Goal: Book appointment/travel/reservation

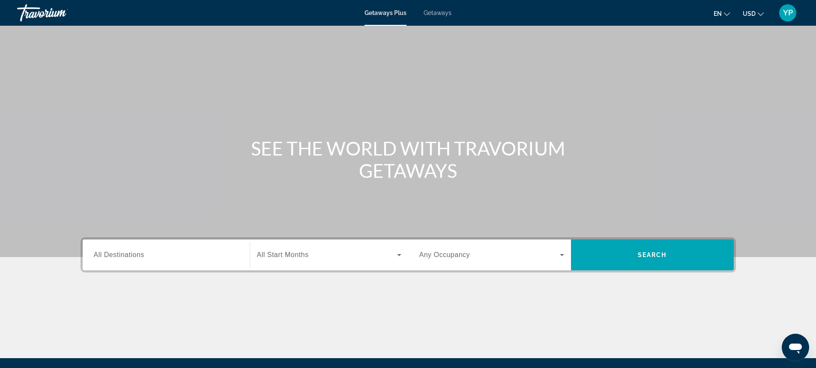
click at [446, 12] on span "Getaways" at bounding box center [438, 12] width 28 height 7
click at [138, 258] on span "All Destinations" at bounding box center [119, 254] width 51 height 7
click at [138, 258] on input "Destination All Destinations" at bounding box center [166, 255] width 145 height 10
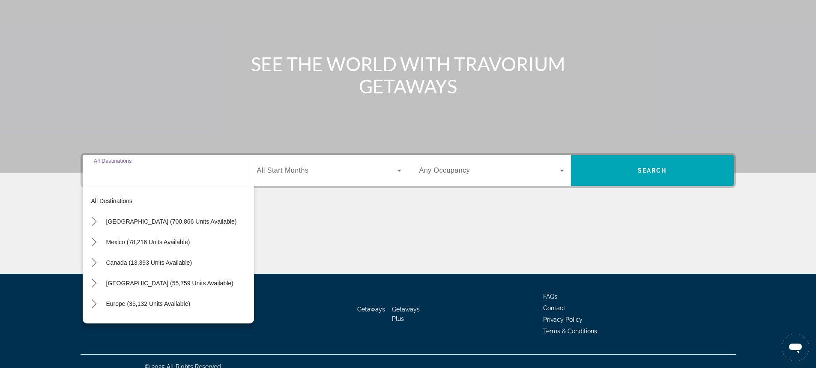
scroll to position [95, 0]
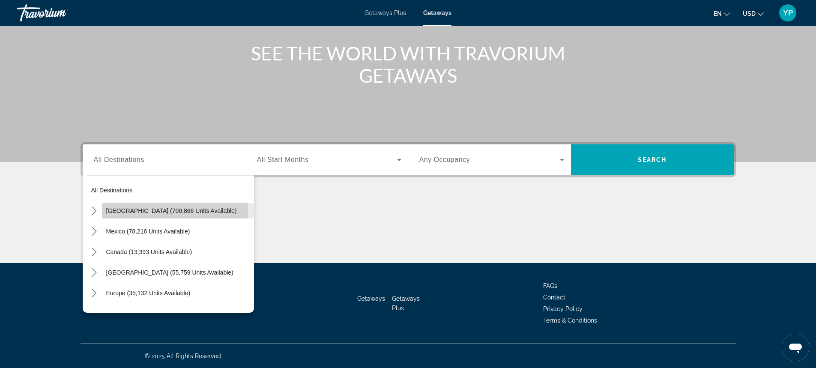
click at [160, 208] on span "[GEOGRAPHIC_DATA] (700,866 units available)" at bounding box center [171, 210] width 131 height 7
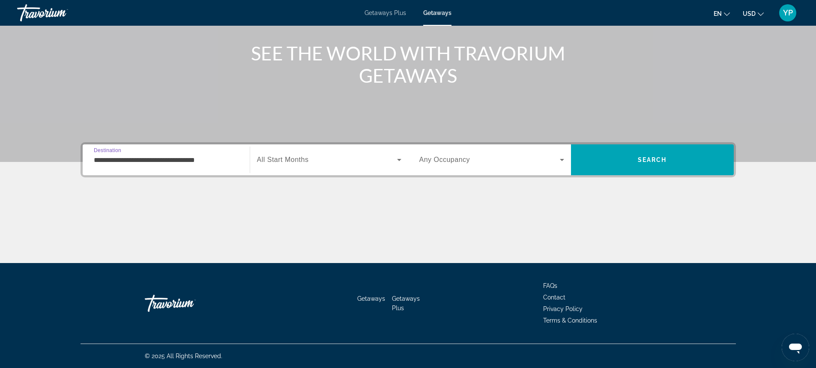
click at [141, 160] on input "**********" at bounding box center [166, 160] width 145 height 10
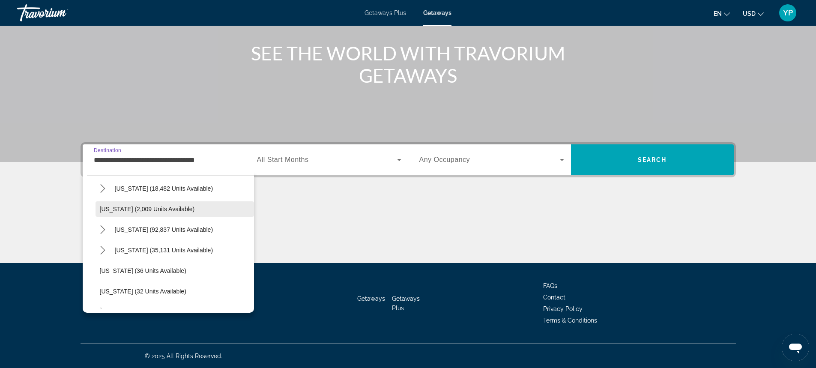
scroll to position [86, 0]
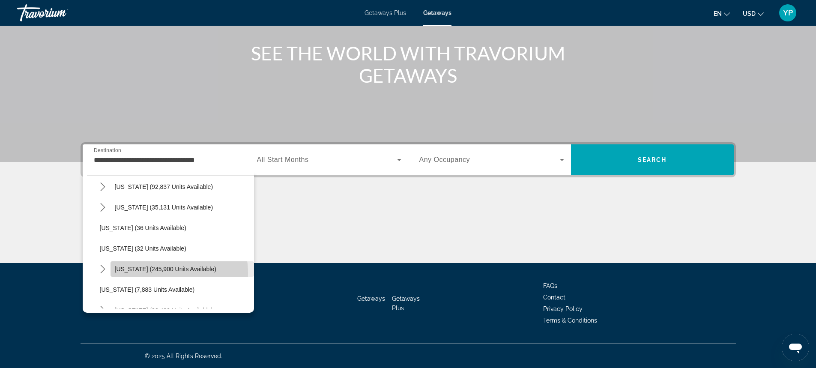
click at [149, 273] on span "Select destination: Florida (245,900 units available)" at bounding box center [183, 269] width 144 height 21
type input "**********"
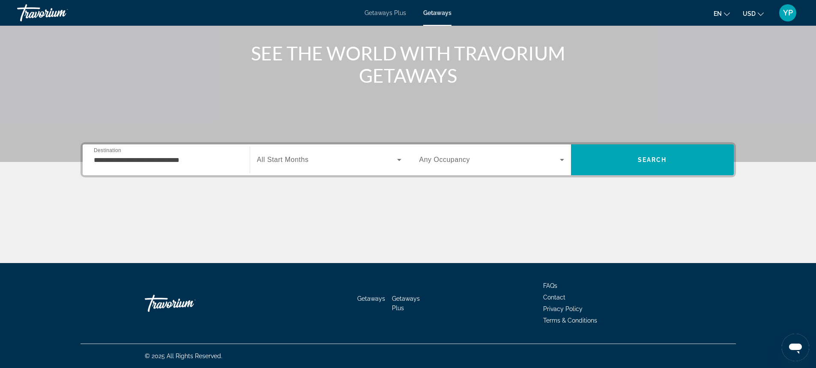
click at [135, 170] on div "**********" at bounding box center [166, 160] width 145 height 24
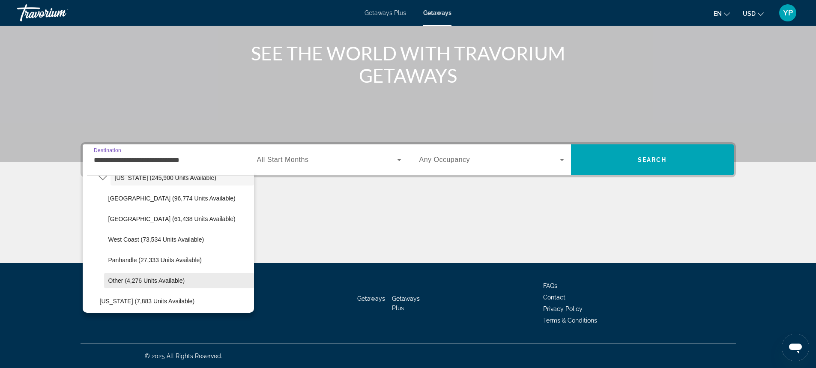
scroll to position [156, 0]
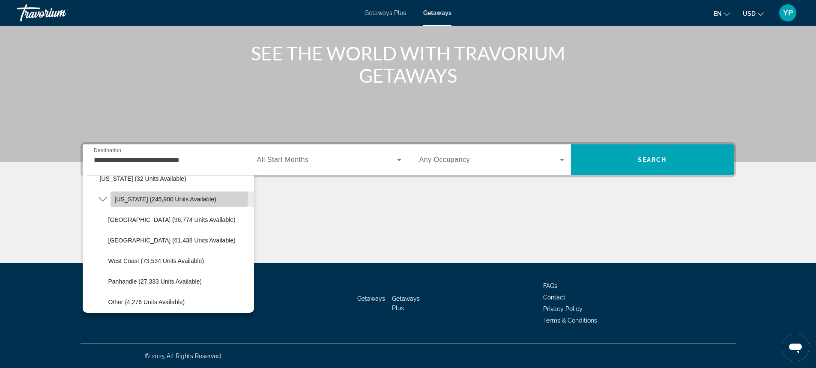
click at [168, 198] on span "[US_STATE] (245,900 units available)" at bounding box center [166, 199] width 102 height 7
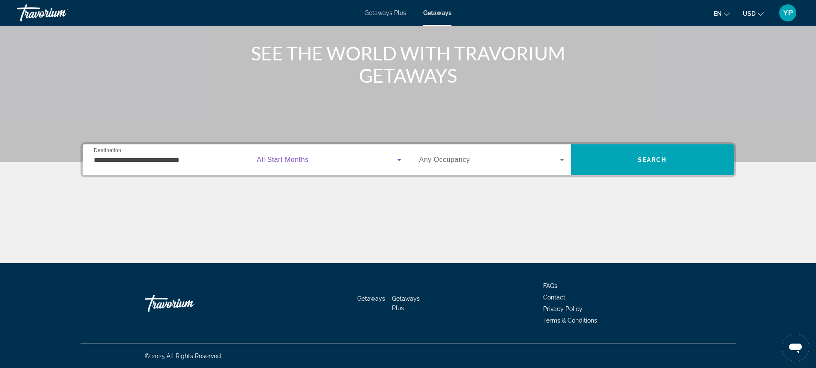
click at [323, 161] on span "Search widget" at bounding box center [327, 160] width 140 height 10
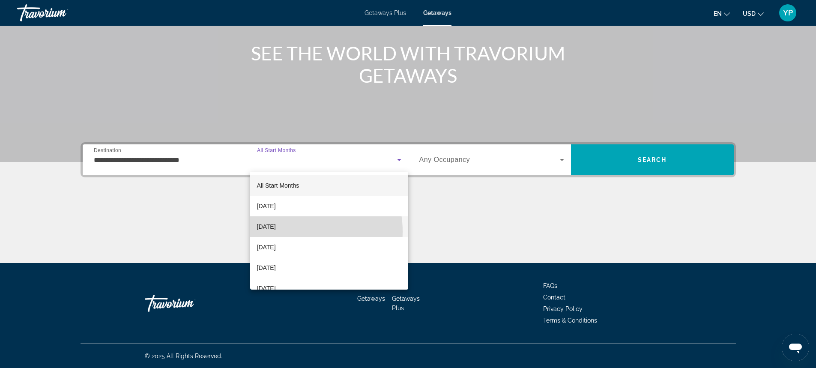
click at [284, 232] on mat-option "[DATE]" at bounding box center [329, 226] width 158 height 21
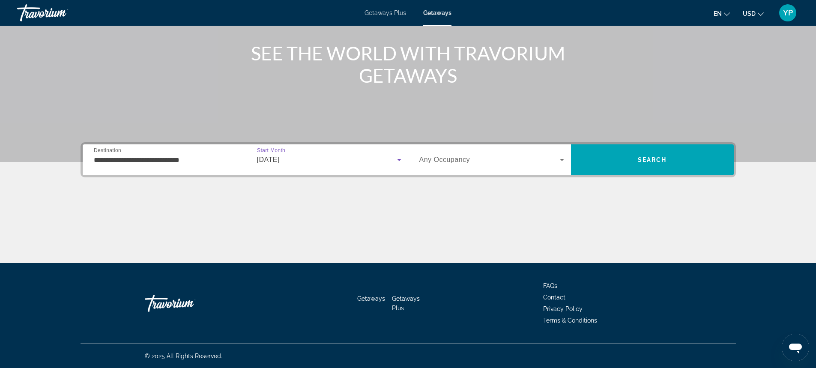
click at [466, 166] on div "Search widget" at bounding box center [491, 160] width 145 height 24
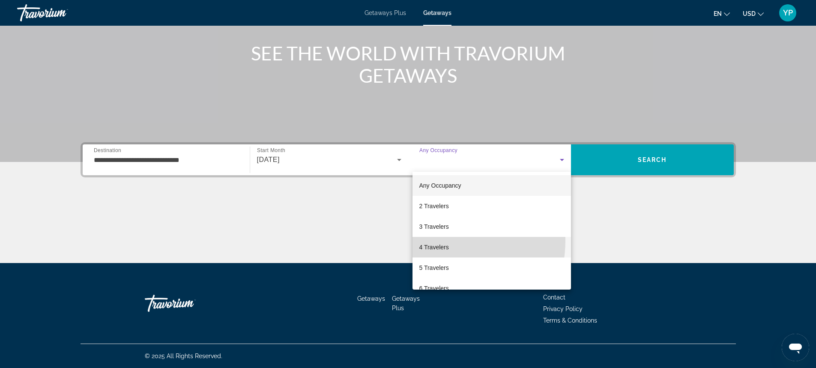
click at [434, 240] on mat-option "4 Travelers" at bounding box center [492, 247] width 159 height 21
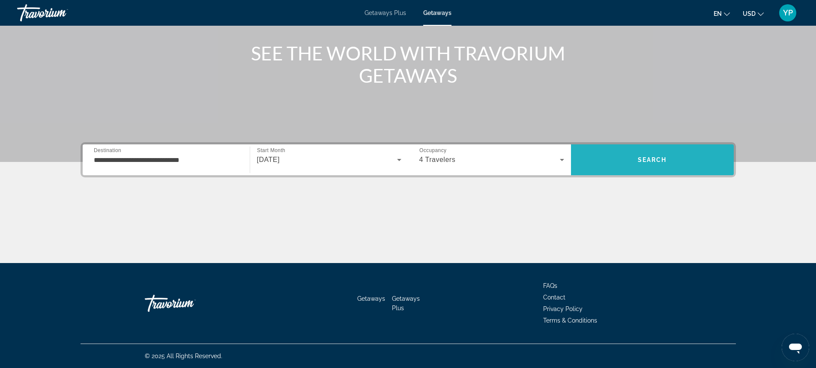
click at [642, 165] on span "Search" at bounding box center [652, 160] width 163 height 21
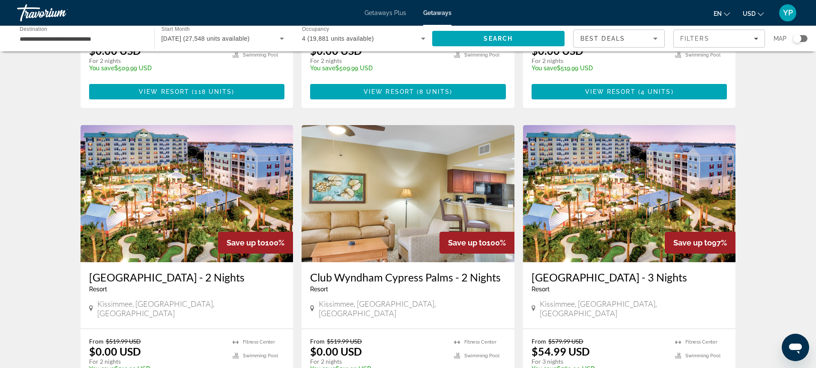
scroll to position [300, 0]
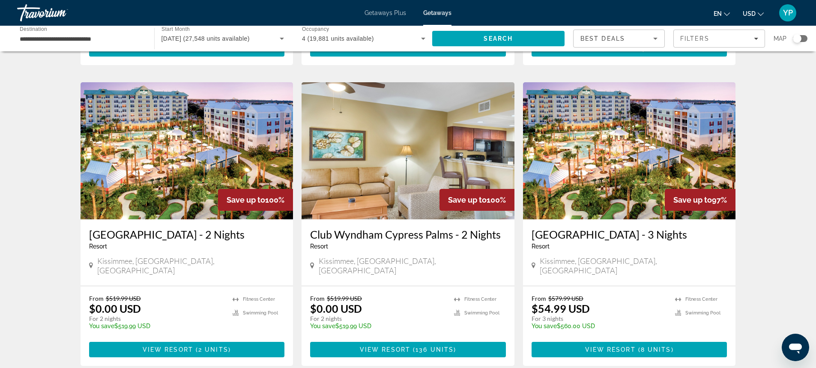
click at [269, 163] on img "Main content" at bounding box center [187, 150] width 213 height 137
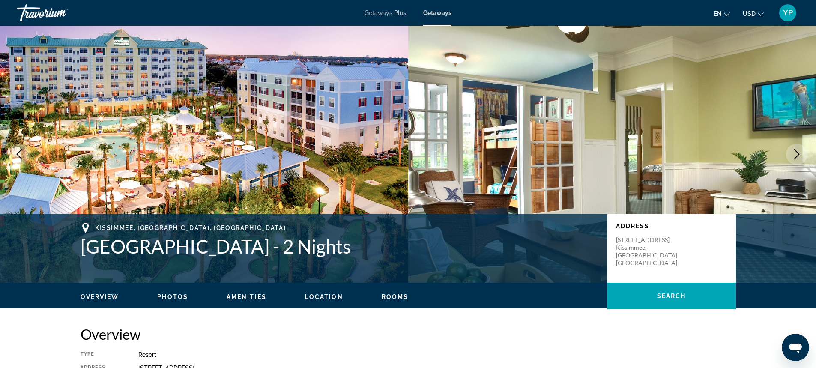
click at [800, 150] on icon "Next image" at bounding box center [797, 154] width 10 height 10
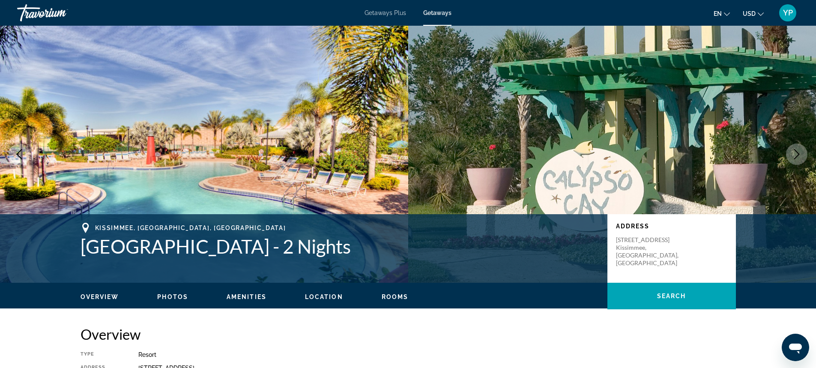
click at [800, 150] on icon "Next image" at bounding box center [797, 154] width 10 height 10
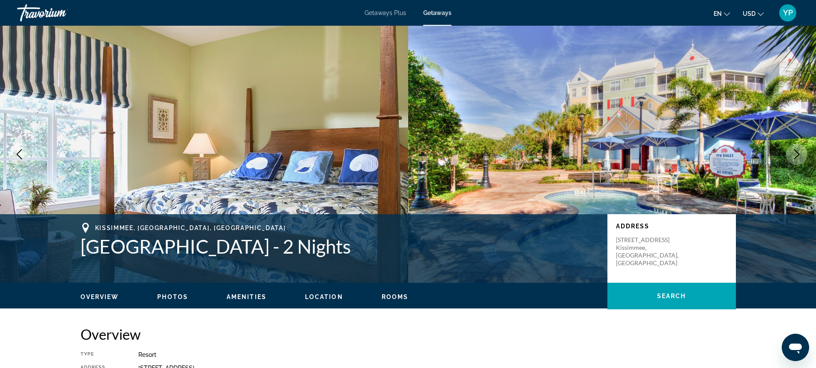
click at [800, 150] on icon "Next image" at bounding box center [797, 154] width 10 height 10
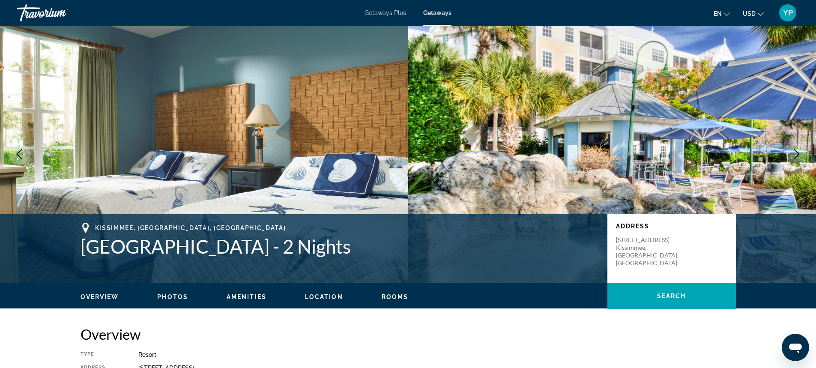
click at [800, 150] on icon "Next image" at bounding box center [797, 154] width 10 height 10
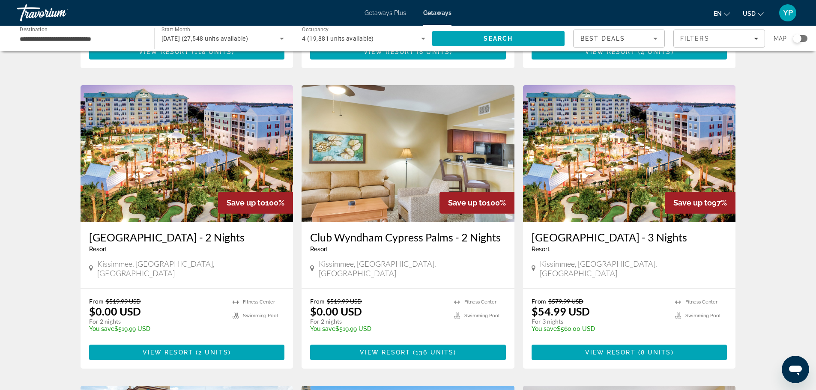
scroll to position [300, 0]
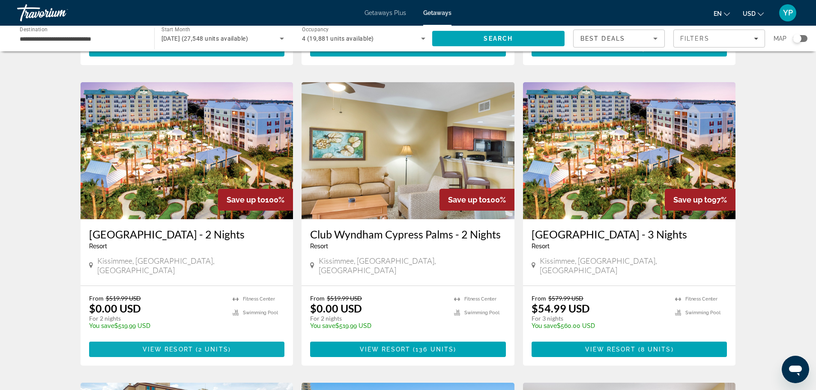
click at [207, 339] on span "Main content" at bounding box center [187, 349] width 196 height 21
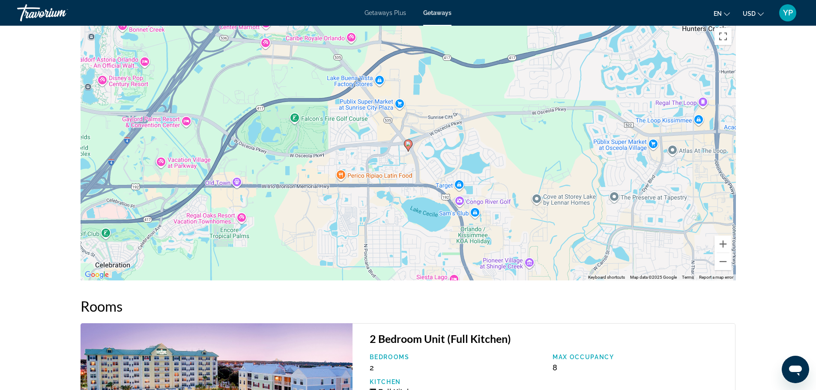
scroll to position [1060, 0]
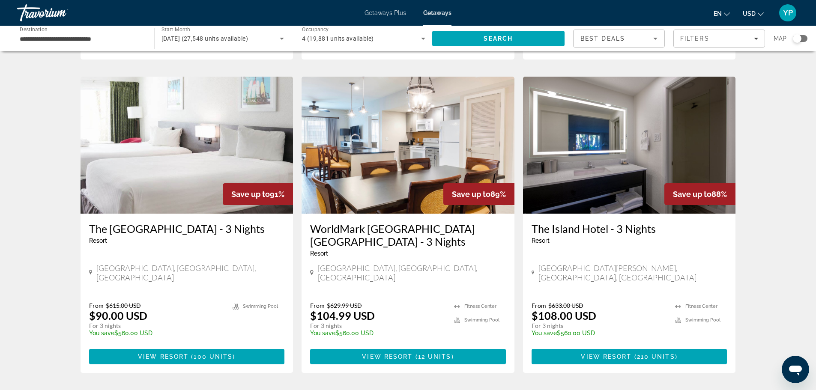
scroll to position [943, 0]
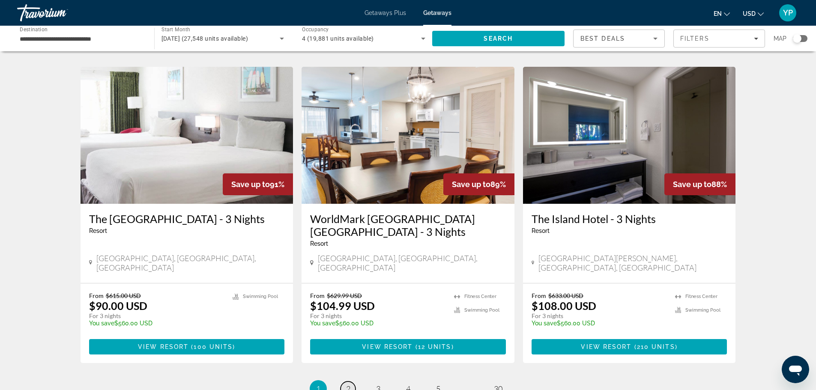
click at [351, 368] on link "page 2" at bounding box center [348, 389] width 15 height 15
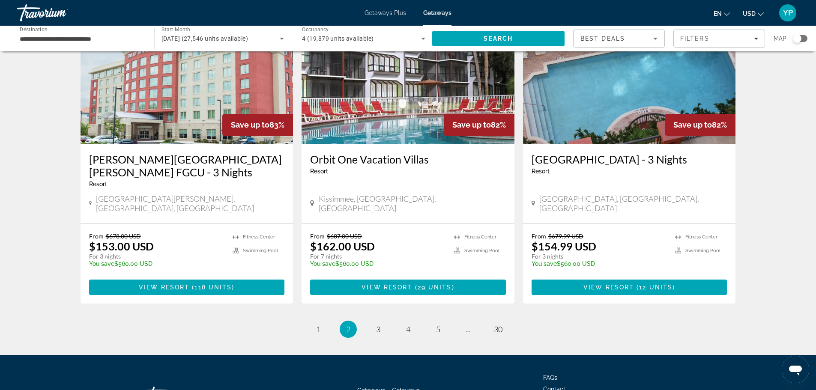
scroll to position [1028, 0]
click at [379, 324] on span "3" at bounding box center [378, 328] width 4 height 9
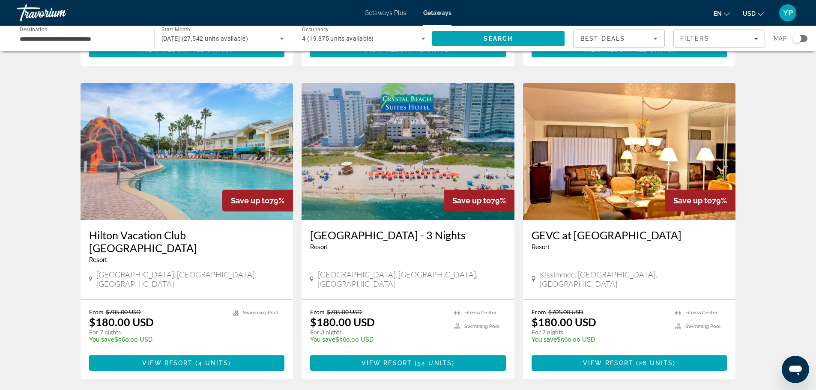
scroll to position [643, 0]
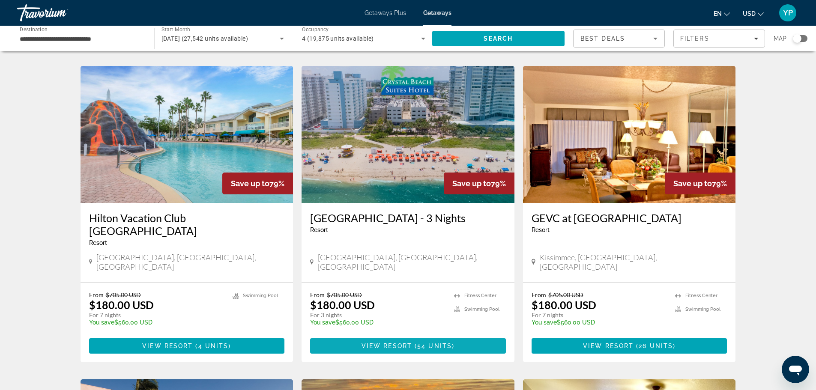
click at [410, 343] on span "View Resort" at bounding box center [387, 346] width 51 height 7
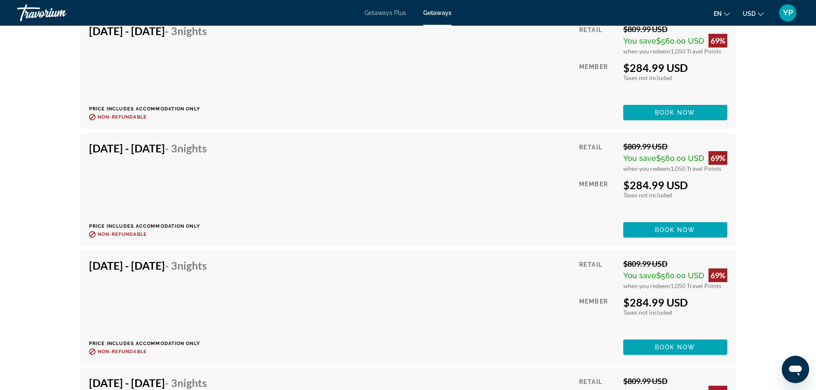
scroll to position [1714, 0]
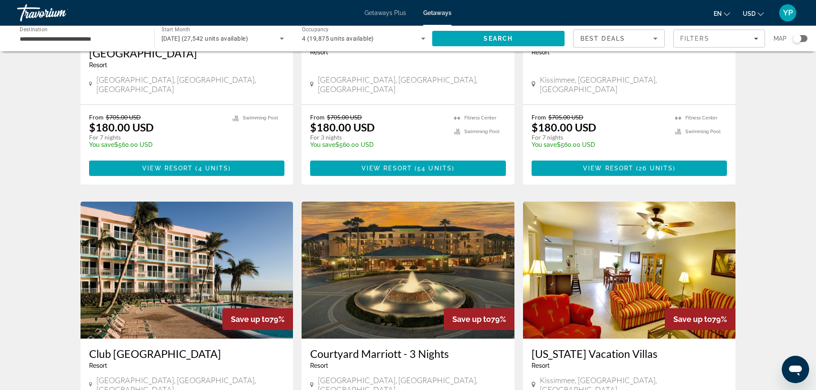
scroll to position [820, 0]
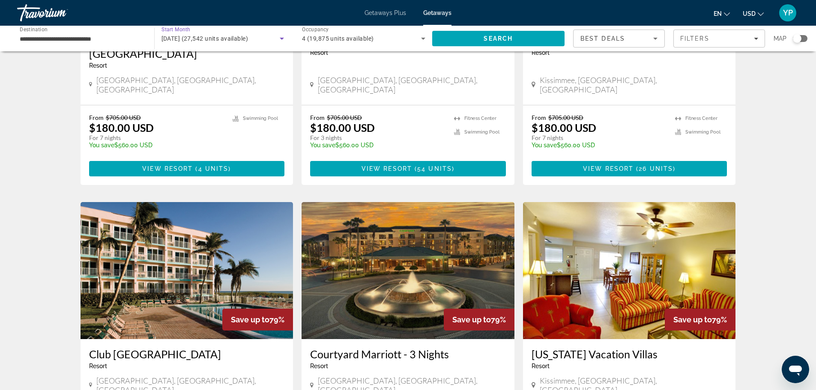
click at [208, 38] on span "[DATE] (27,542 units available)" at bounding box center [205, 38] width 87 height 7
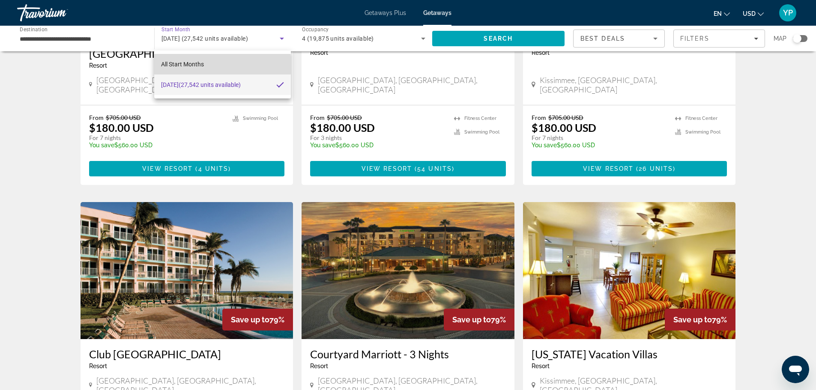
click at [204, 65] on span "All Start Months" at bounding box center [182, 64] width 43 height 7
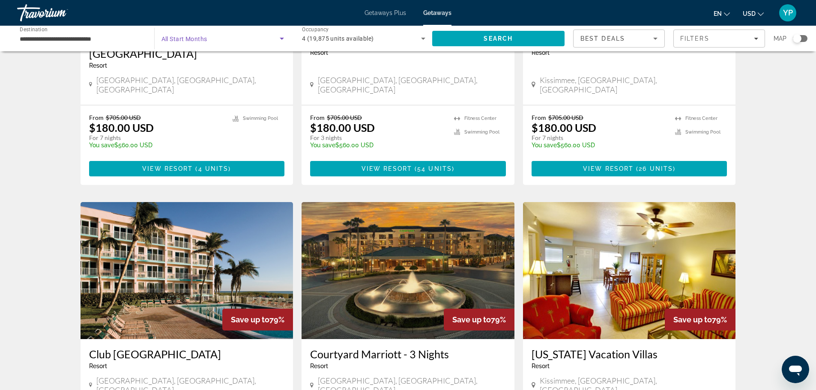
click at [199, 41] on span "All Start Months" at bounding box center [185, 39] width 46 height 7
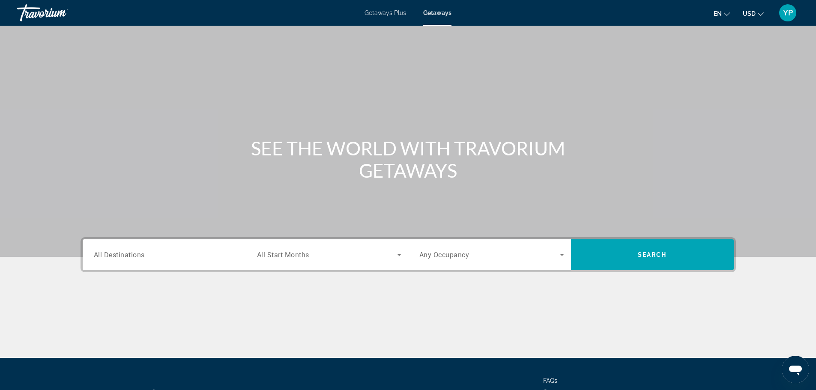
click at [155, 249] on div "Search widget" at bounding box center [166, 255] width 145 height 24
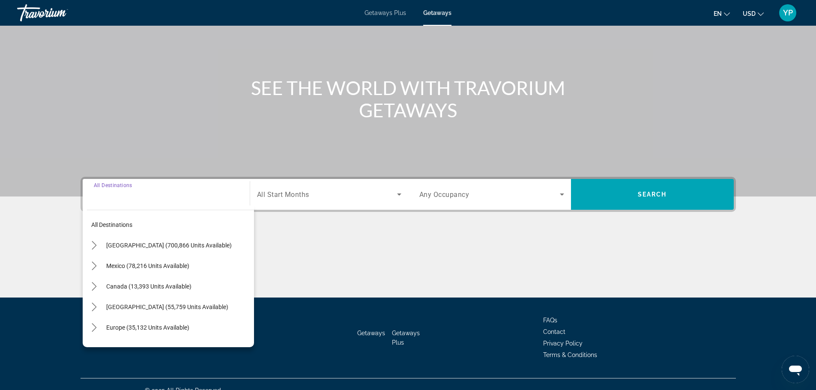
scroll to position [73, 0]
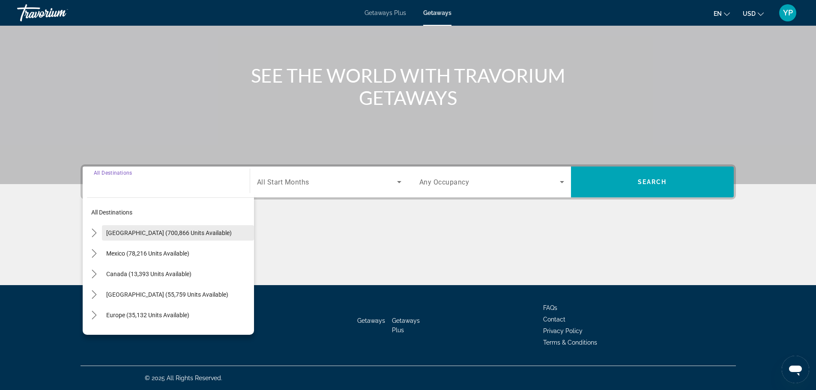
click at [128, 231] on span "[GEOGRAPHIC_DATA] (700,866 units available)" at bounding box center [169, 233] width 126 height 7
type input "**********"
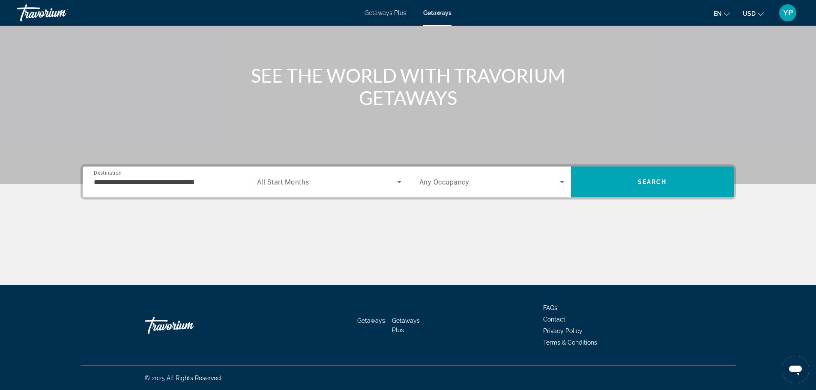
click at [305, 182] on span "All Start Months" at bounding box center [283, 182] width 52 height 8
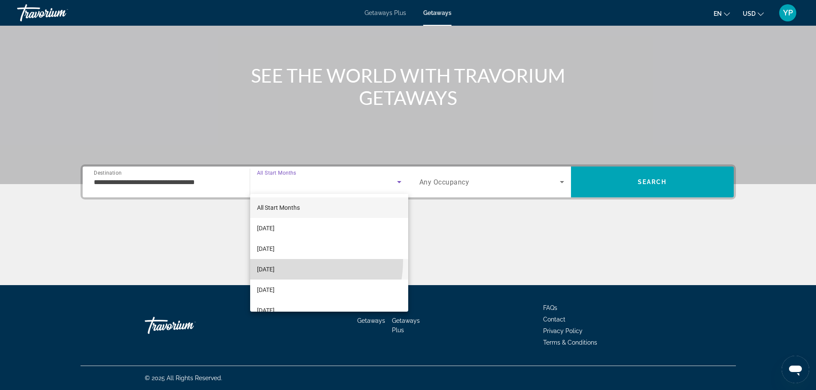
click at [283, 260] on mat-option "[DATE]" at bounding box center [329, 269] width 158 height 21
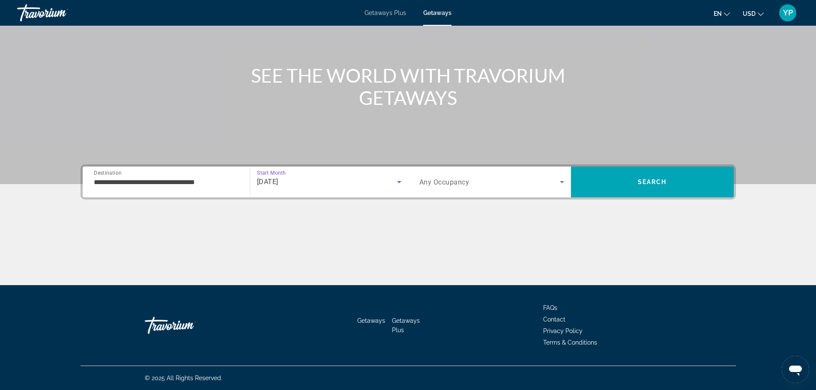
click at [466, 191] on div "Search widget" at bounding box center [491, 182] width 145 height 24
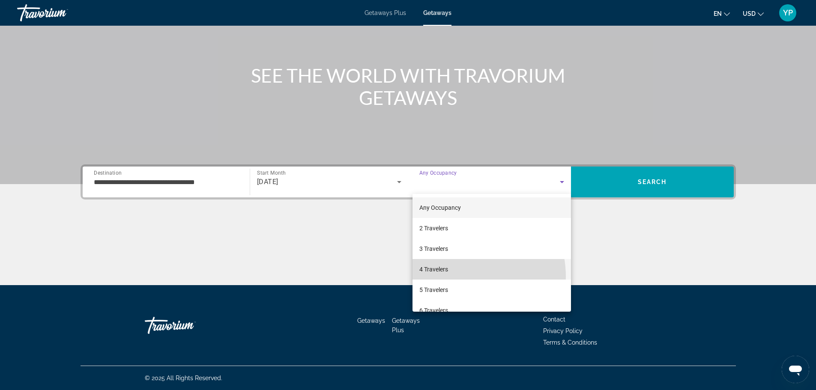
click at [458, 276] on mat-option "4 Travelers" at bounding box center [492, 269] width 159 height 21
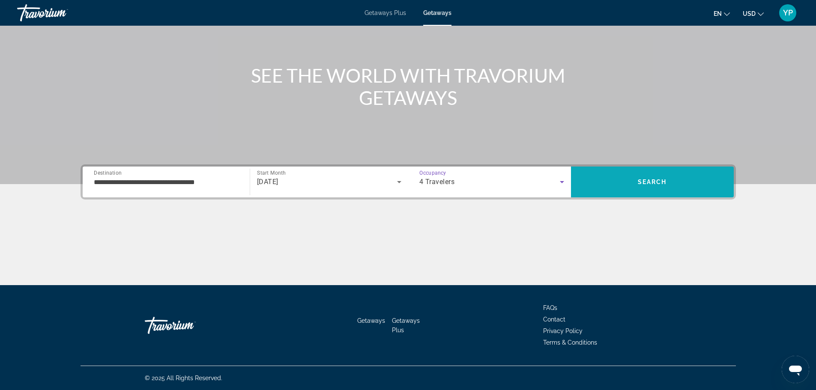
click at [627, 194] on span "Search" at bounding box center [652, 182] width 163 height 31
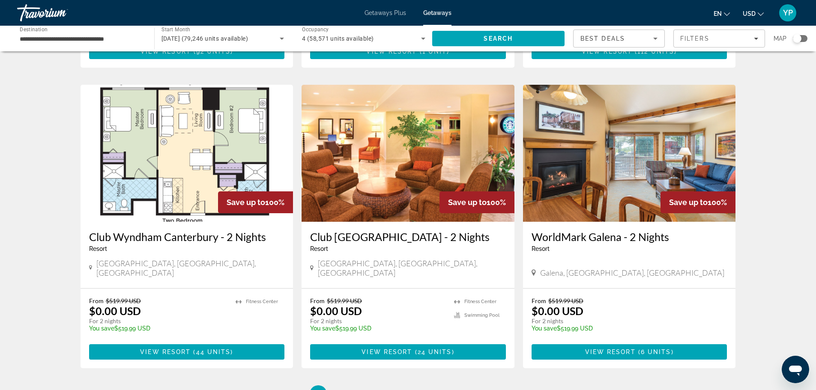
scroll to position [1034, 0]
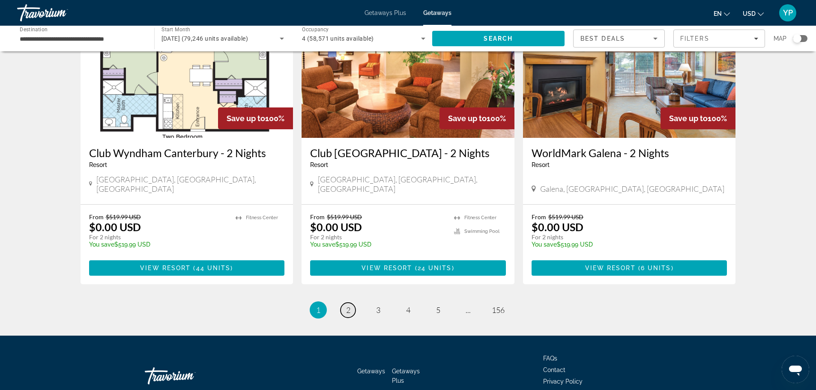
click at [346, 305] on span "2" at bounding box center [348, 309] width 4 height 9
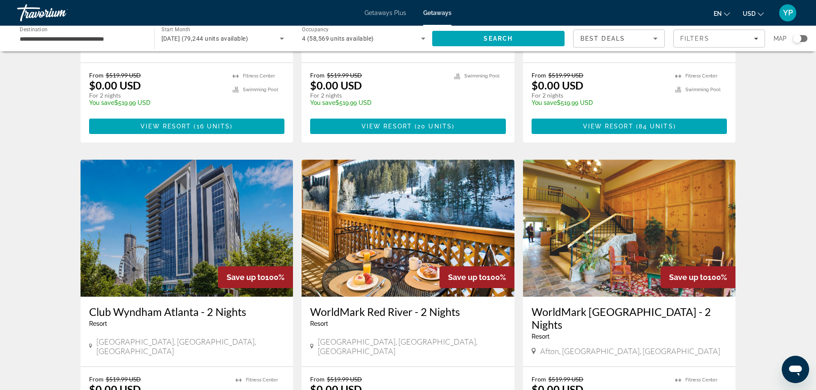
scroll to position [300, 0]
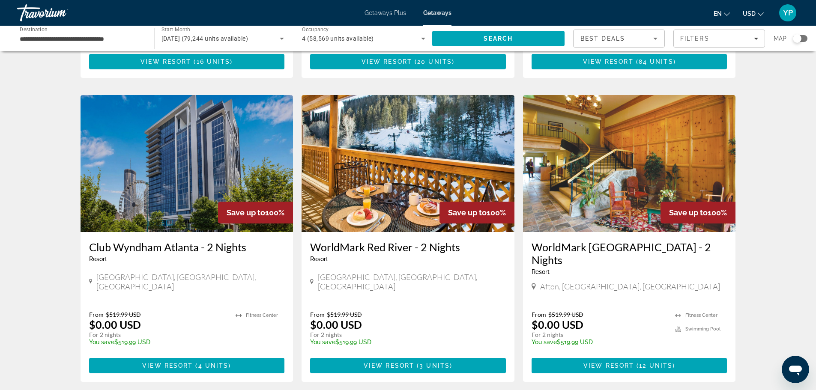
click at [425, 165] on img "Main content" at bounding box center [408, 163] width 213 height 137
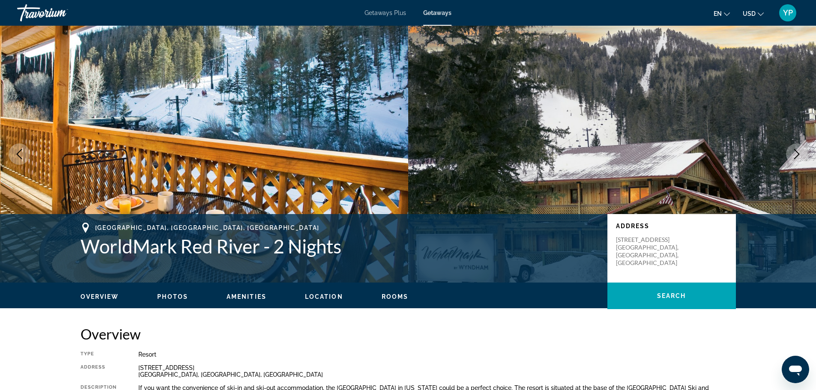
click at [797, 156] on icon "Next image" at bounding box center [797, 154] width 6 height 10
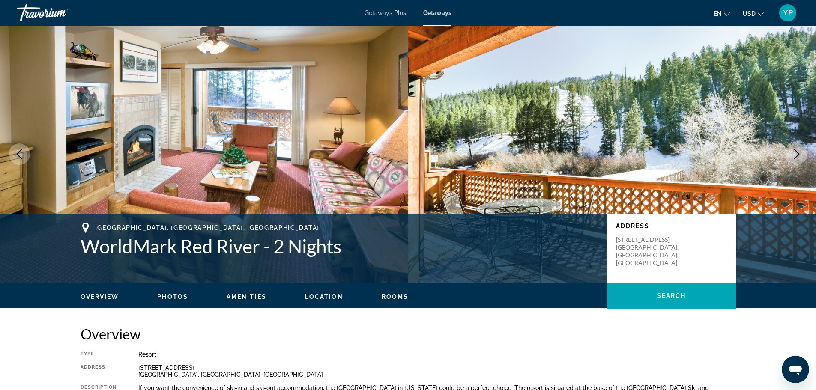
click at [797, 156] on icon "Next image" at bounding box center [797, 154] width 6 height 10
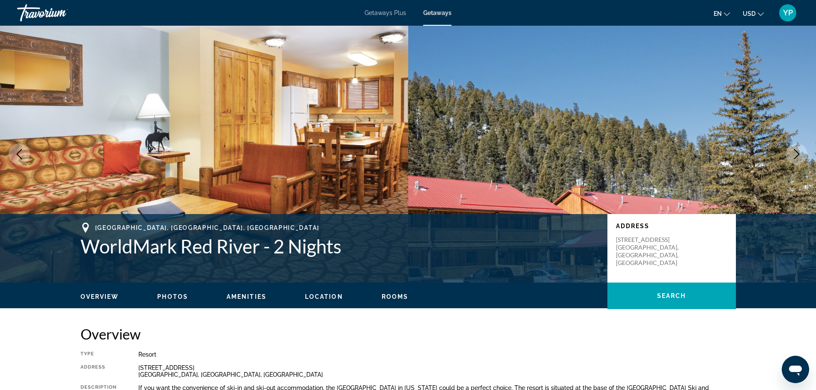
click at [797, 156] on icon "Next image" at bounding box center [797, 154] width 6 height 10
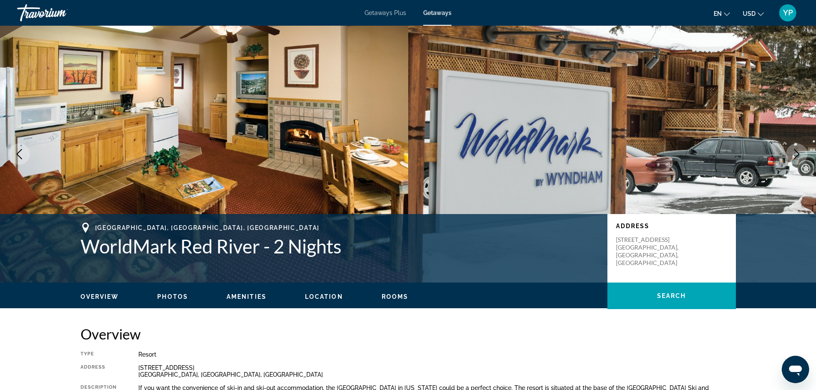
click at [797, 156] on icon "Next image" at bounding box center [797, 154] width 6 height 10
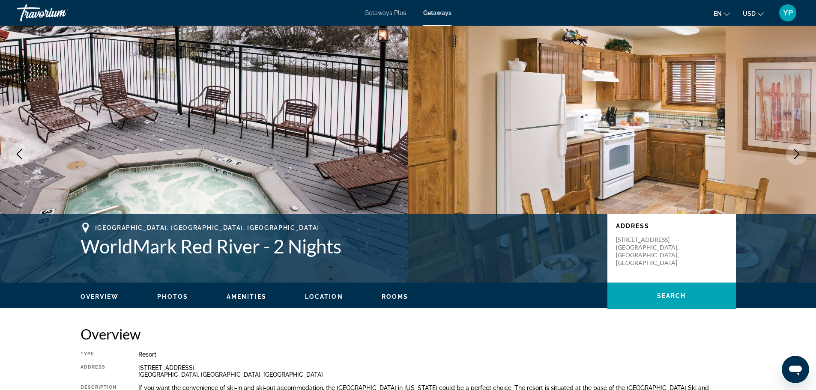
click at [797, 156] on icon "Next image" at bounding box center [797, 154] width 6 height 10
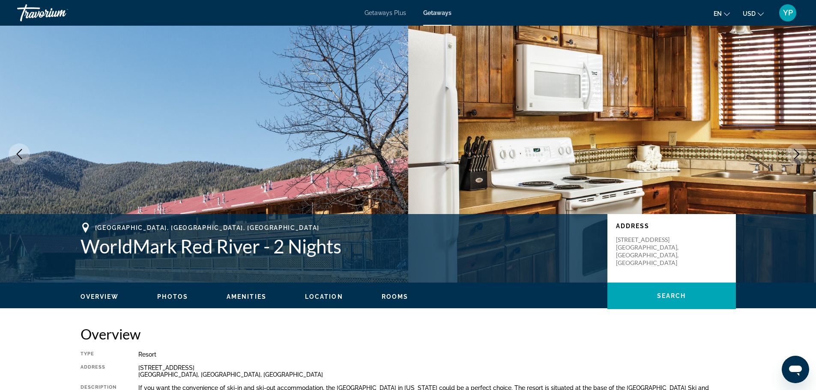
click at [797, 156] on icon "Next image" at bounding box center [797, 154] width 6 height 10
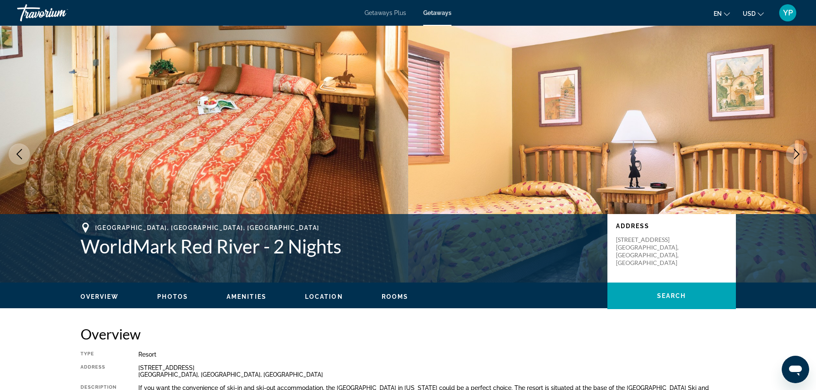
click at [797, 156] on icon "Next image" at bounding box center [797, 154] width 6 height 10
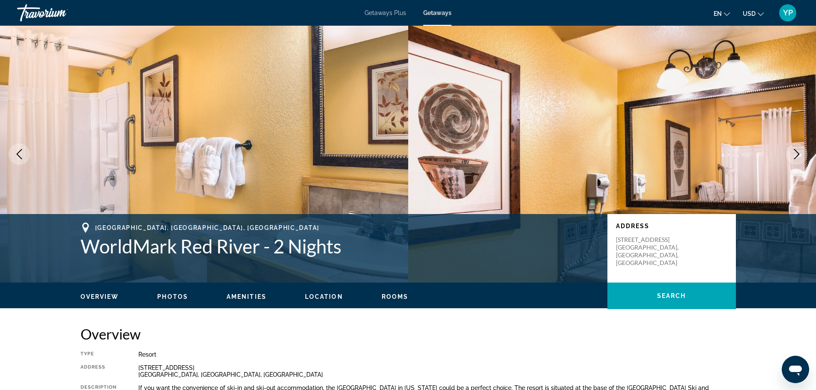
click at [797, 156] on icon "Next image" at bounding box center [797, 154] width 6 height 10
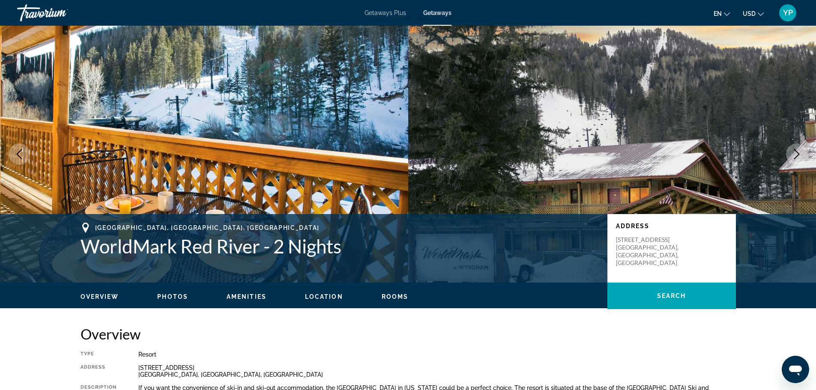
click at [797, 156] on icon "Next image" at bounding box center [797, 154] width 6 height 10
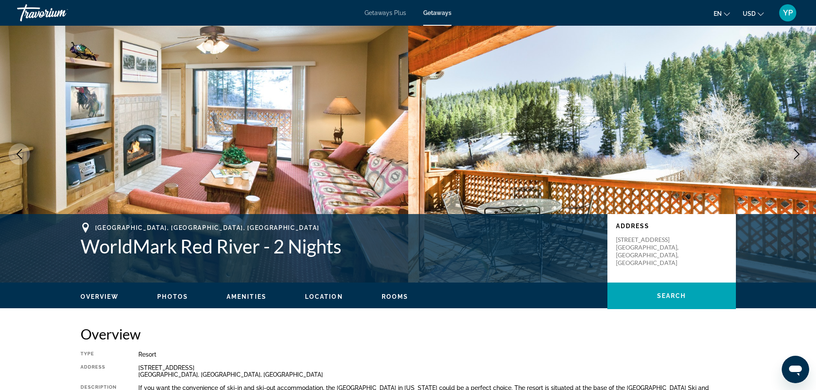
click at [797, 156] on icon "Next image" at bounding box center [797, 154] width 6 height 10
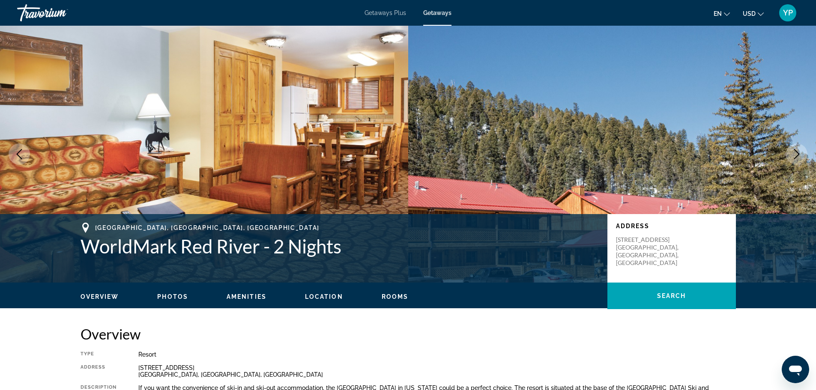
click at [797, 156] on icon "Next image" at bounding box center [797, 154] width 6 height 10
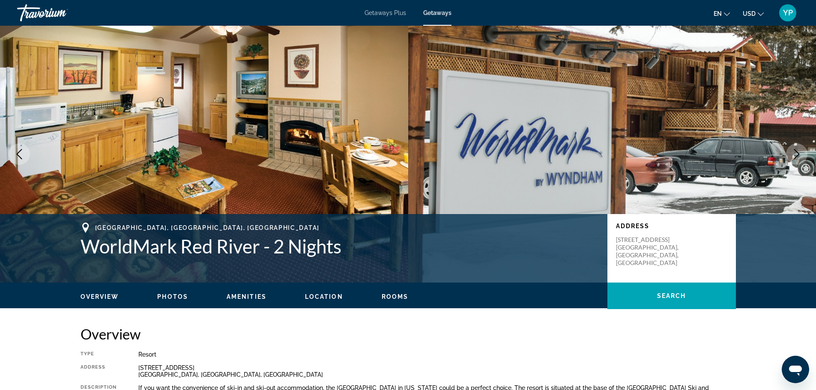
click at [797, 156] on icon "Next image" at bounding box center [797, 154] width 6 height 10
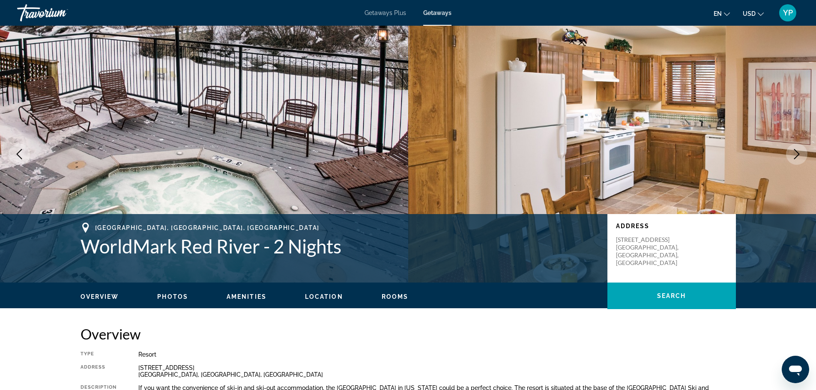
click at [797, 156] on icon "Next image" at bounding box center [797, 154] width 6 height 10
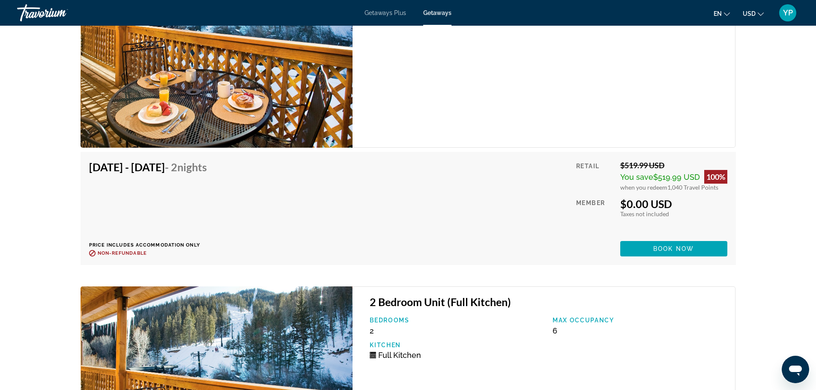
scroll to position [1605, 0]
